Goal: Task Accomplishment & Management: Manage account settings

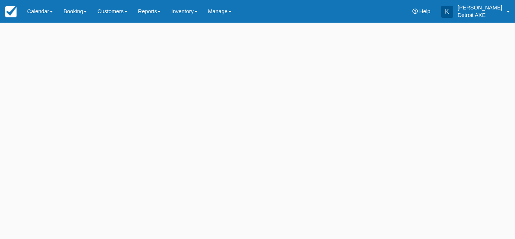
click at [44, 23] on div at bounding box center [257, 131] width 515 height 216
click at [47, 17] on link "Calendar" at bounding box center [40, 11] width 36 height 23
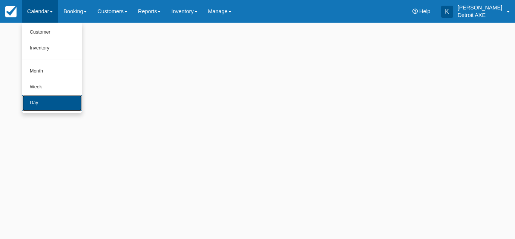
click at [35, 98] on link "Day" at bounding box center [52, 103] width 60 height 16
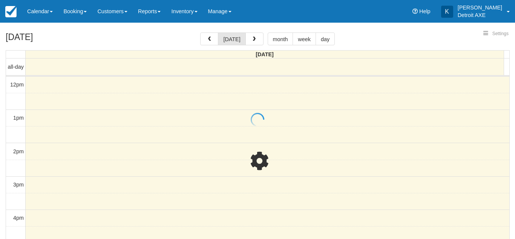
select select
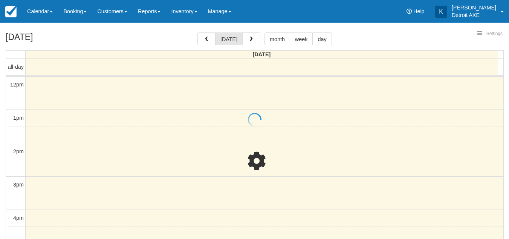
scroll to position [133, 0]
select select
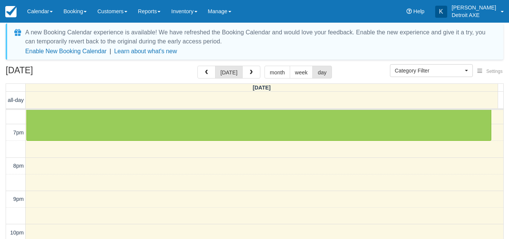
scroll to position [130, 0]
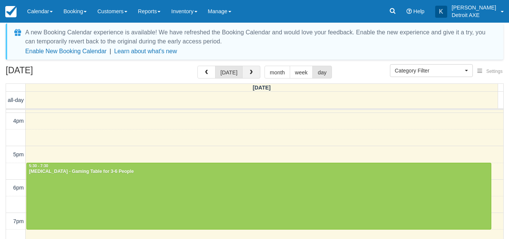
click at [249, 75] on span "button" at bounding box center [251, 72] width 5 height 5
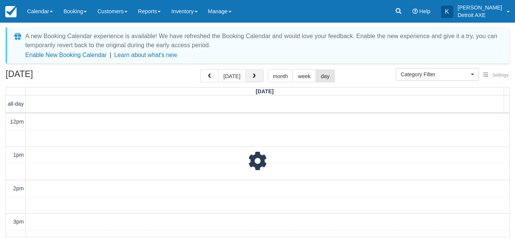
scroll to position [133, 0]
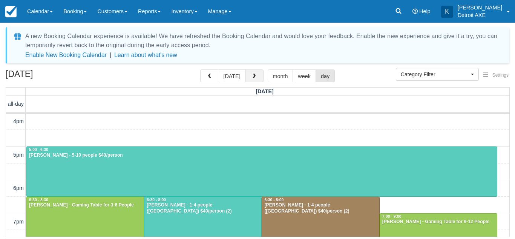
click at [249, 74] on button "button" at bounding box center [254, 75] width 18 height 13
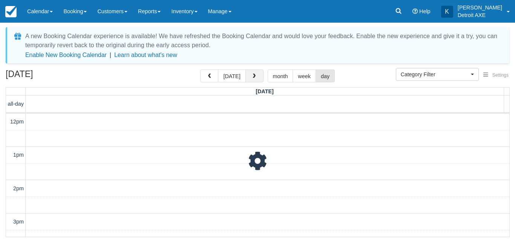
scroll to position [133, 0]
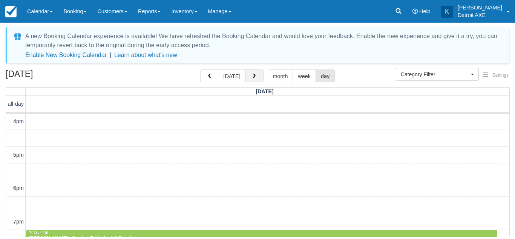
click at [249, 74] on button "button" at bounding box center [254, 75] width 18 height 13
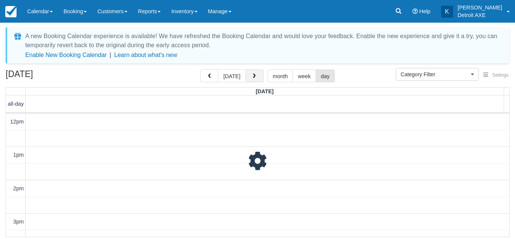
scroll to position [133, 0]
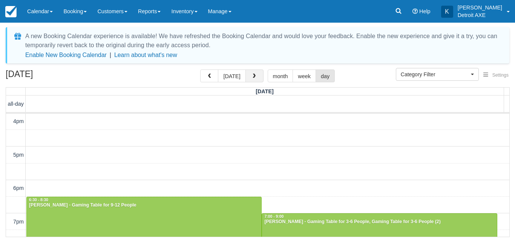
click at [249, 74] on button "button" at bounding box center [254, 75] width 18 height 13
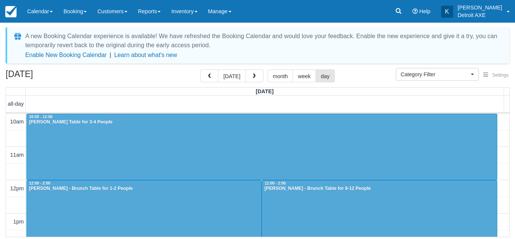
scroll to position [133, 0]
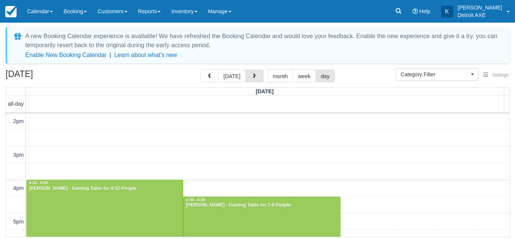
click at [249, 74] on button "button" at bounding box center [254, 75] width 18 height 13
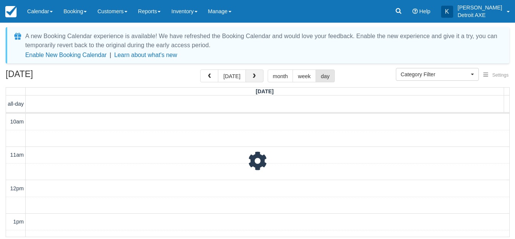
scroll to position [200, 0]
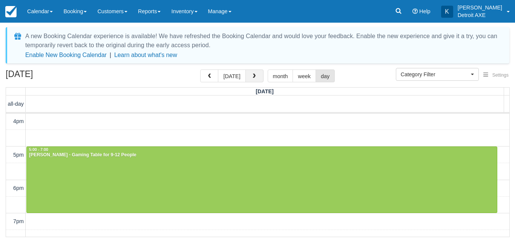
click at [253, 73] on button "button" at bounding box center [254, 75] width 18 height 13
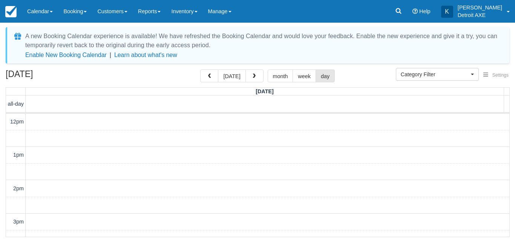
scroll to position [200, 0]
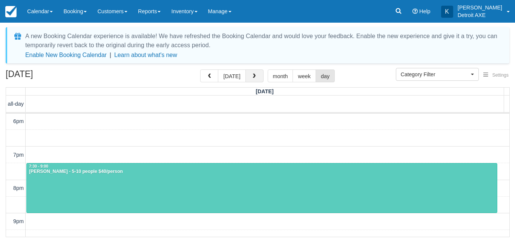
click at [256, 73] on button "button" at bounding box center [254, 75] width 18 height 13
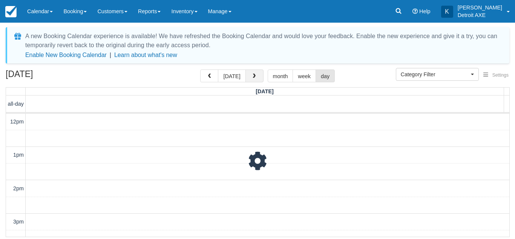
scroll to position [133, 0]
click at [256, 73] on button "button" at bounding box center [254, 75] width 18 height 13
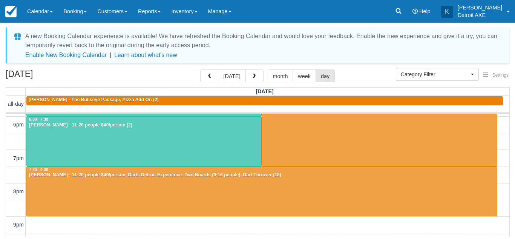
scroll to position [197, 0]
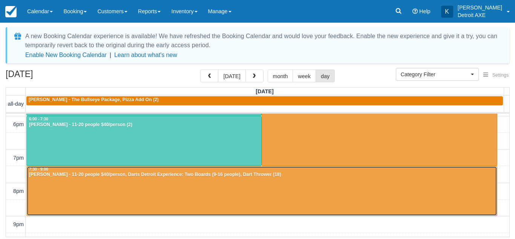
click at [260, 198] on div at bounding box center [262, 190] width 470 height 49
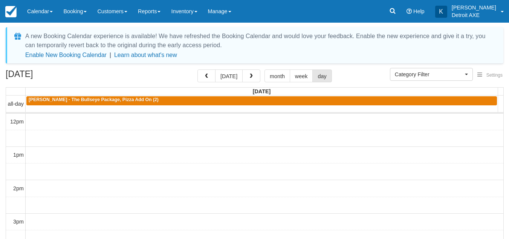
select select
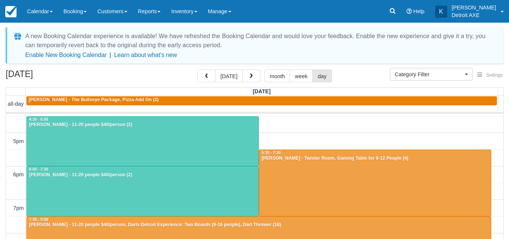
scroll to position [147, 0]
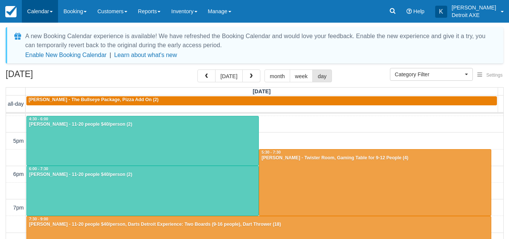
click at [40, 5] on link "Calendar" at bounding box center [40, 11] width 36 height 23
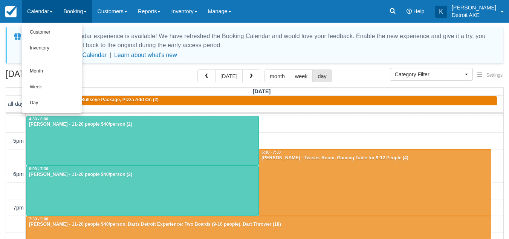
click at [73, 4] on link "Booking" at bounding box center [75, 11] width 34 height 23
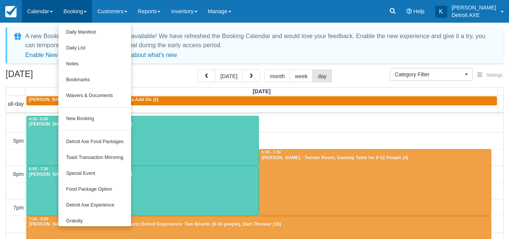
click at [39, 5] on link "Calendar" at bounding box center [40, 11] width 36 height 23
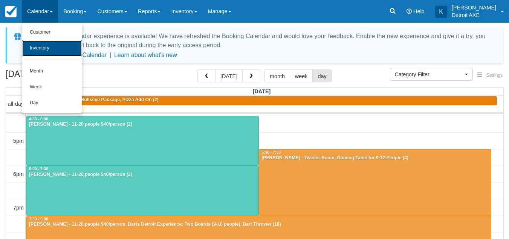
drag, startPoint x: 49, startPoint y: 47, endPoint x: 42, endPoint y: 47, distance: 7.2
click at [42, 47] on link "Inventory" at bounding box center [52, 48] width 60 height 16
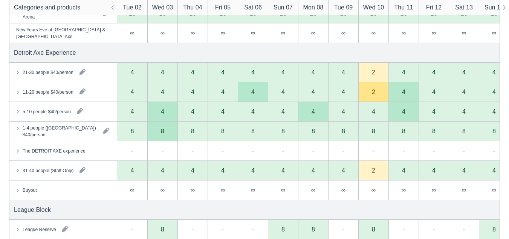
scroll to position [403, 0]
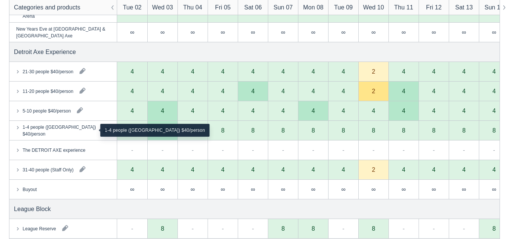
click at [69, 125] on div "1-4 people (Shared Arena) $40/person" at bounding box center [60, 130] width 75 height 14
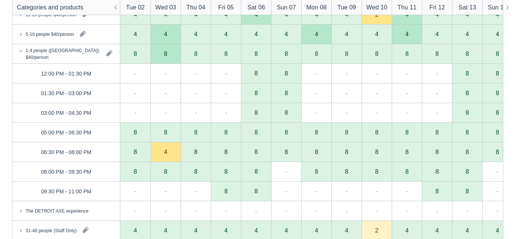
scroll to position [489, 0]
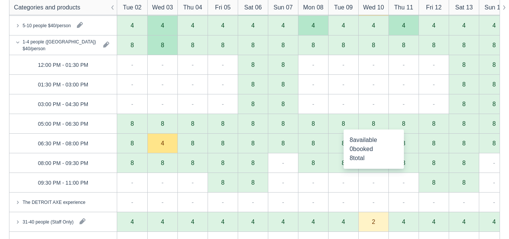
click at [373, 128] on div "8" at bounding box center [373, 124] width 30 height 20
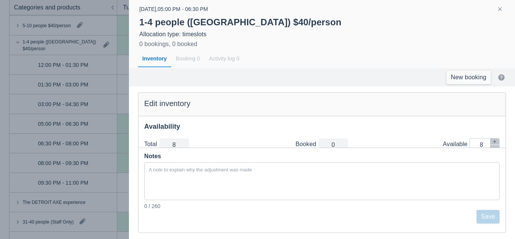
scroll to position [18, 0]
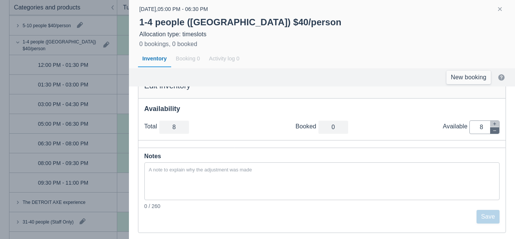
click at [492, 132] on icon "button" at bounding box center [494, 130] width 5 height 5
type input "7"
click at [492, 132] on icon "button" at bounding box center [494, 130] width 5 height 5
type input "6"
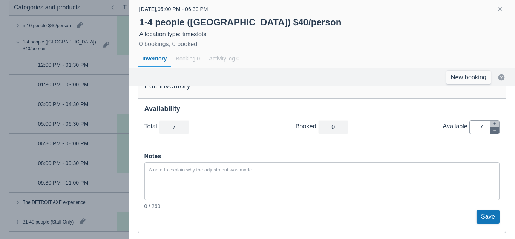
type input "6"
click at [492, 132] on icon "button" at bounding box center [494, 130] width 5 height 5
type input "5"
click at [492, 132] on icon "button" at bounding box center [494, 130] width 5 height 5
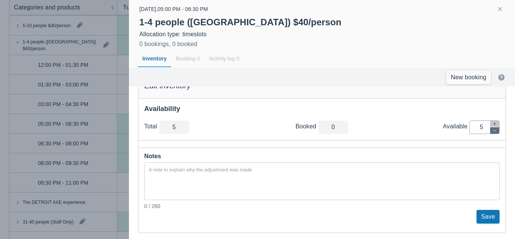
type input "4"
click at [492, 132] on icon "button" at bounding box center [494, 130] width 5 height 5
type input "3"
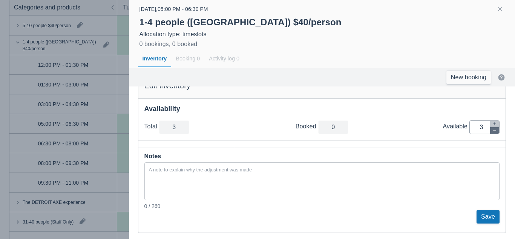
click at [492, 132] on icon "button" at bounding box center [494, 130] width 5 height 5
type input "2"
click at [492, 132] on icon "button" at bounding box center [494, 130] width 5 height 5
type input "1"
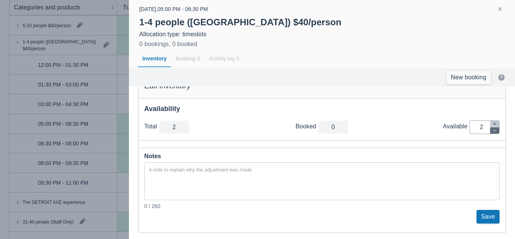
type input "1"
click at [492, 132] on icon "button" at bounding box center [494, 130] width 5 height 5
type input "0"
click at [476, 218] on button "Save" at bounding box center [487, 217] width 23 height 14
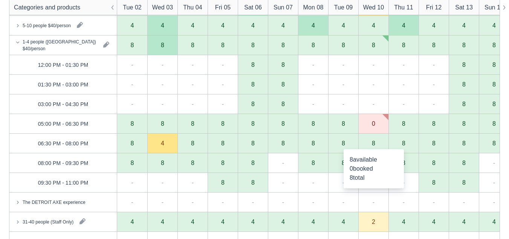
click at [370, 146] on div "8" at bounding box center [373, 143] width 30 height 20
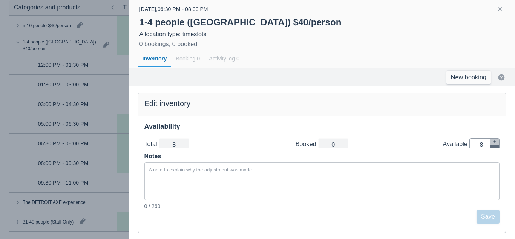
click at [492, 147] on icon "button" at bounding box center [494, 148] width 5 height 5
type input "7"
click at [492, 147] on icon "button" at bounding box center [494, 148] width 5 height 5
type input "6"
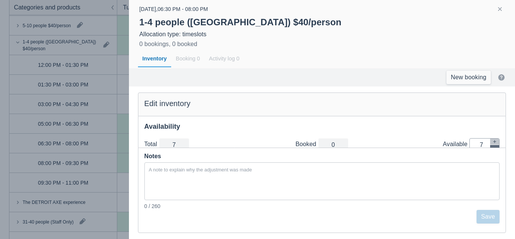
type input "6"
click at [492, 147] on icon "button" at bounding box center [494, 148] width 5 height 5
type input "5"
click at [492, 147] on icon "button" at bounding box center [494, 148] width 5 height 5
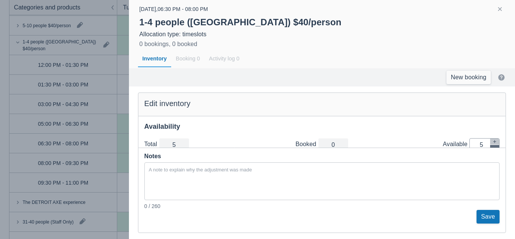
type input "4"
click at [492, 147] on icon "button" at bounding box center [494, 148] width 5 height 5
type input "3"
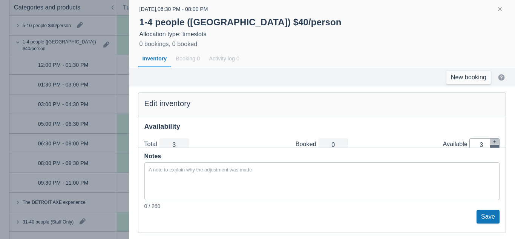
click at [492, 147] on icon "button" at bounding box center [494, 148] width 5 height 5
type input "2"
click at [492, 147] on icon "button" at bounding box center [494, 148] width 5 height 5
type input "1"
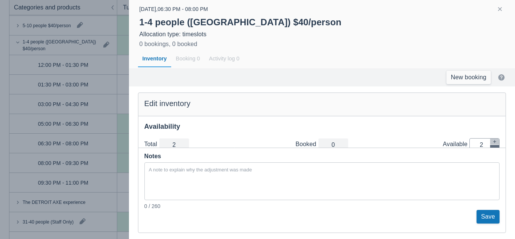
type input "1"
click at [492, 147] on icon "button" at bounding box center [494, 148] width 5 height 5
type input "0"
click at [478, 220] on button "Save" at bounding box center [487, 217] width 23 height 14
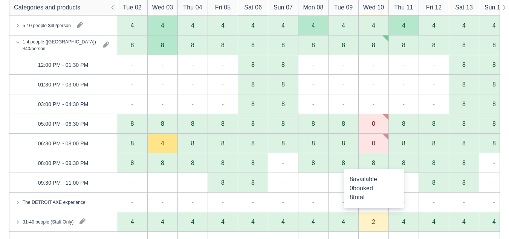
click at [374, 158] on div "8" at bounding box center [373, 163] width 30 height 20
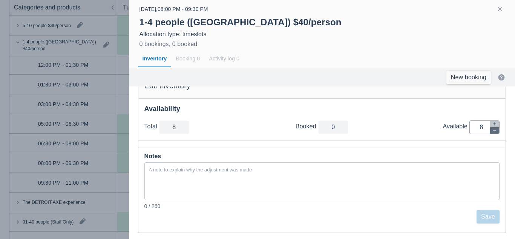
click at [491, 129] on button "button" at bounding box center [494, 130] width 9 height 6
type input "7"
click at [491, 129] on button "button" at bounding box center [494, 130] width 9 height 6
type input "6"
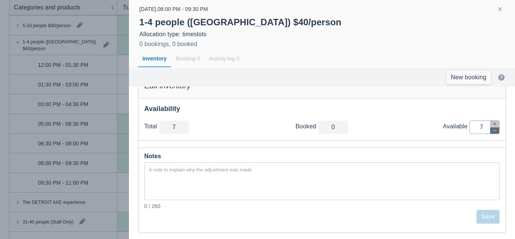
type input "6"
click at [491, 129] on button "button" at bounding box center [494, 130] width 9 height 6
type input "5"
click at [491, 129] on button "button" at bounding box center [494, 130] width 9 height 6
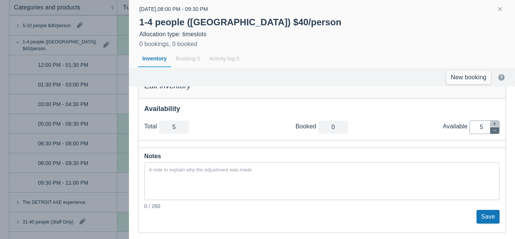
type input "4"
click at [491, 129] on button "button" at bounding box center [494, 130] width 9 height 6
type input "3"
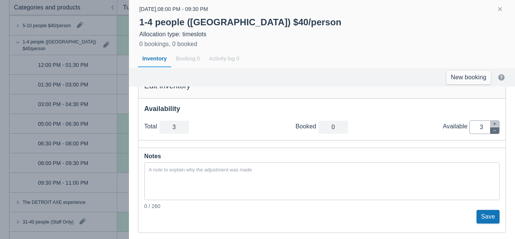
click at [491, 129] on button "button" at bounding box center [494, 130] width 9 height 6
type input "2"
click at [491, 129] on button "button" at bounding box center [494, 130] width 9 height 6
type input "1"
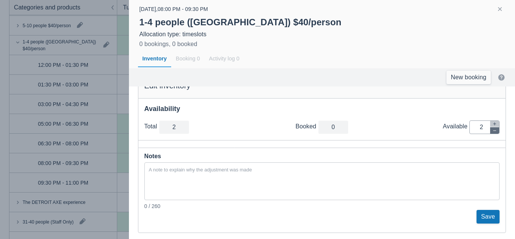
type input "1"
click at [491, 129] on button "button" at bounding box center [494, 130] width 9 height 6
type input "0"
click at [480, 212] on button "Save" at bounding box center [487, 217] width 23 height 14
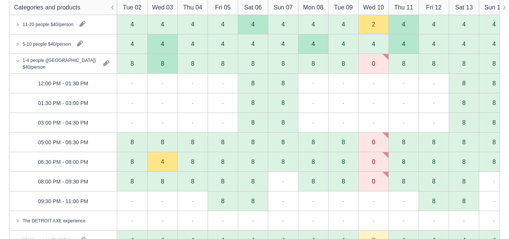
scroll to position [469, 0]
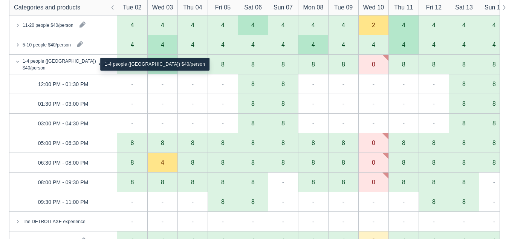
click at [62, 70] on div "1-4 people (Shared Arena) $40/person" at bounding box center [60, 64] width 75 height 14
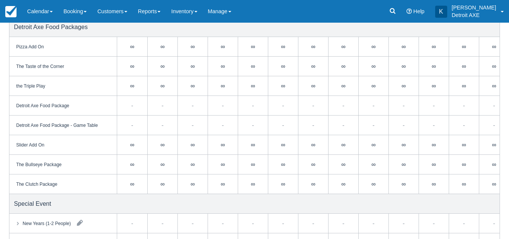
scroll to position [0, 0]
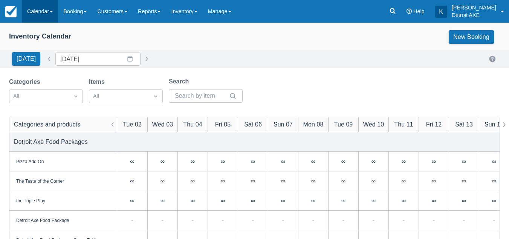
click at [44, 18] on link "Calendar" at bounding box center [40, 11] width 36 height 23
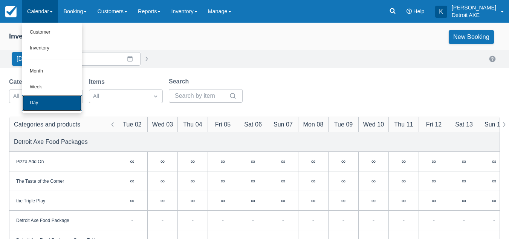
click at [45, 98] on link "Day" at bounding box center [52, 103] width 60 height 16
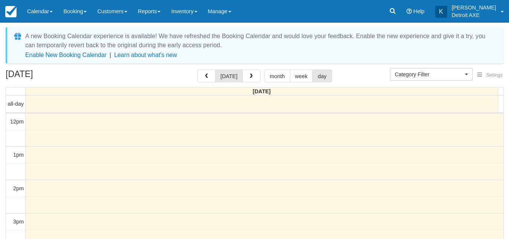
select select
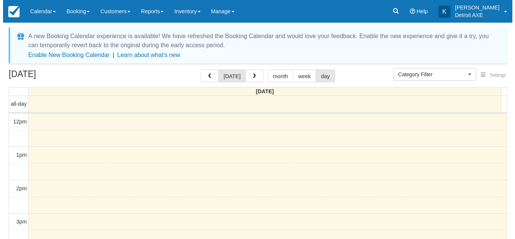
scroll to position [133, 0]
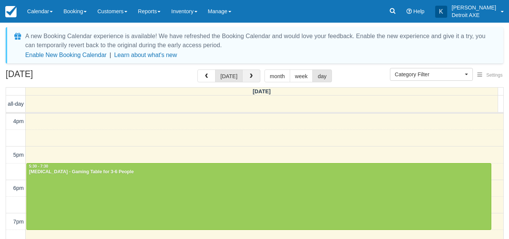
click at [250, 78] on span "button" at bounding box center [251, 76] width 5 height 5
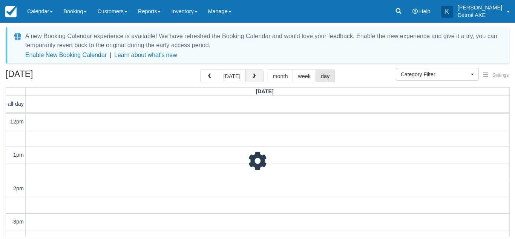
scroll to position [133, 0]
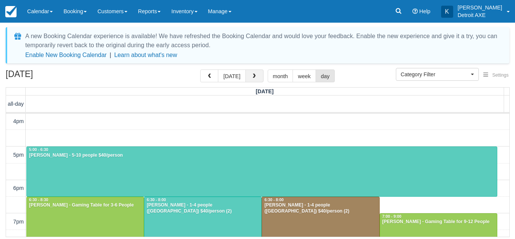
click at [251, 78] on span "button" at bounding box center [253, 76] width 5 height 5
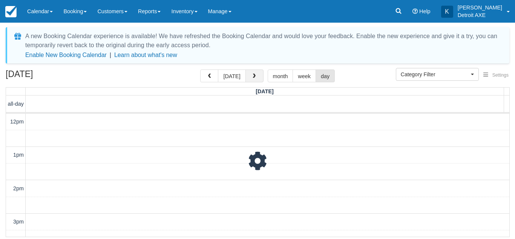
scroll to position [133, 0]
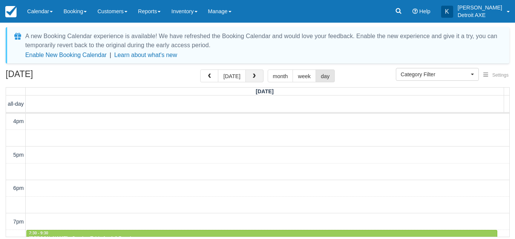
click at [251, 78] on span "button" at bounding box center [253, 76] width 5 height 5
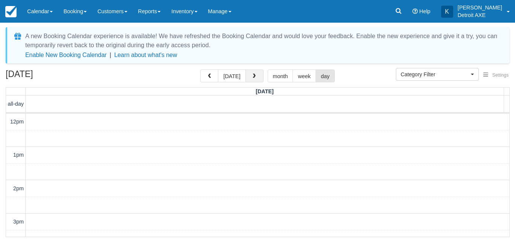
scroll to position [133, 0]
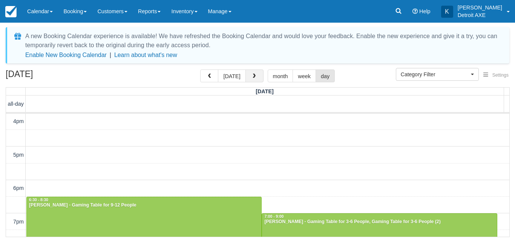
click at [251, 78] on span "button" at bounding box center [253, 76] width 5 height 5
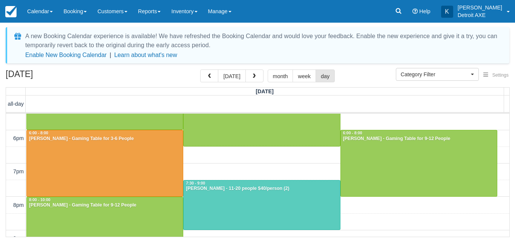
scroll to position [250, 0]
click at [255, 77] on button "button" at bounding box center [254, 75] width 18 height 13
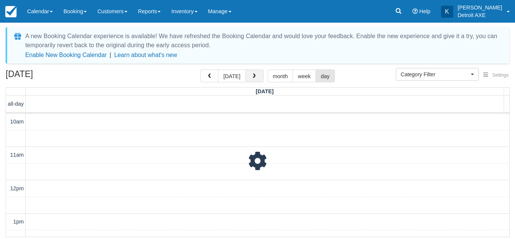
scroll to position [200, 0]
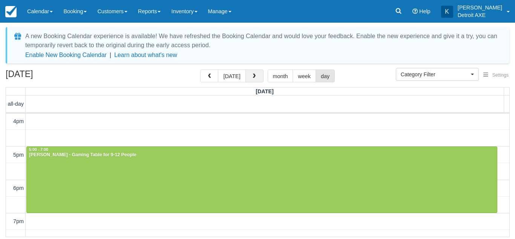
click at [255, 77] on button "button" at bounding box center [254, 75] width 18 height 13
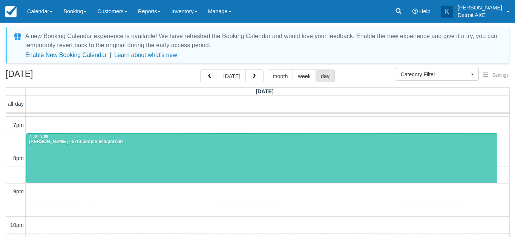
scroll to position [230, 0]
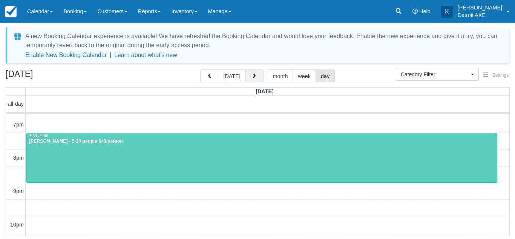
click at [251, 77] on span "button" at bounding box center [253, 76] width 5 height 5
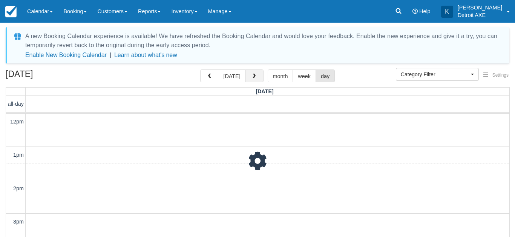
scroll to position [133, 0]
click at [251, 77] on span "button" at bounding box center [253, 76] width 5 height 5
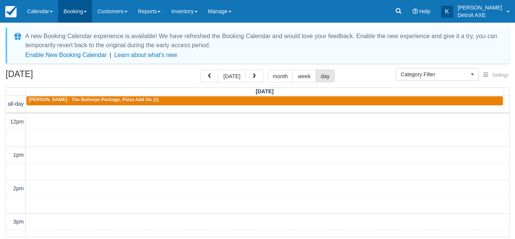
scroll to position [133, 0]
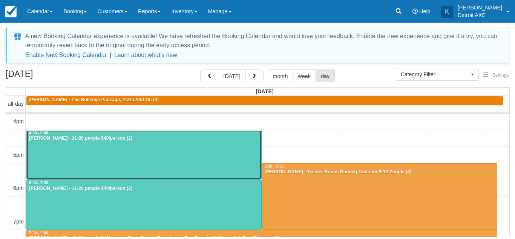
click at [226, 157] on div at bounding box center [144, 154] width 234 height 49
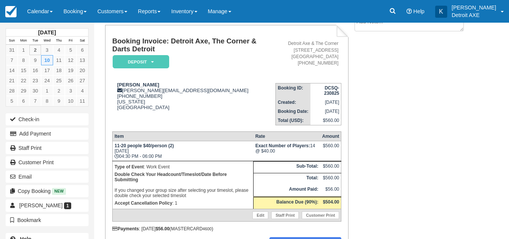
scroll to position [49, 0]
